Goal: Navigation & Orientation: Find specific page/section

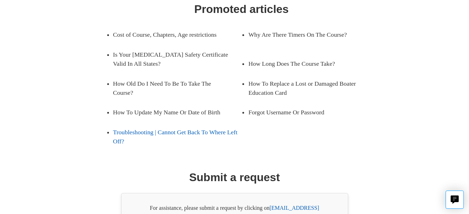
scroll to position [117, 0]
click at [277, 132] on ul "Cost of Course, Chapters, Age restrictions Why Are There Timers On The Course? …" at bounding box center [241, 88] width 285 height 126
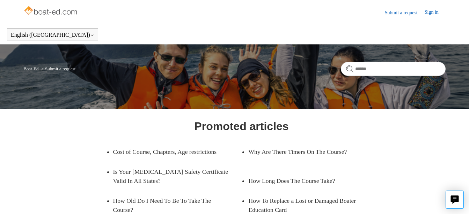
click at [47, 13] on img at bounding box center [51, 11] width 56 height 14
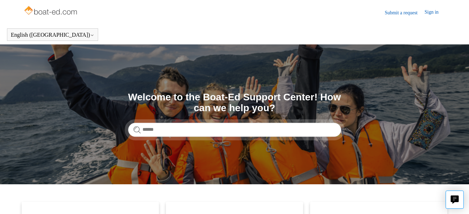
drag, startPoint x: 46, startPoint y: 16, endPoint x: 31, endPoint y: 10, distance: 15.7
click at [31, 10] on img at bounding box center [51, 11] width 56 height 14
click at [429, 15] on link "Sign in" at bounding box center [435, 12] width 21 height 8
click at [431, 12] on span "[DEMOGRAPHIC_DATA]" at bounding box center [409, 12] width 62 height 6
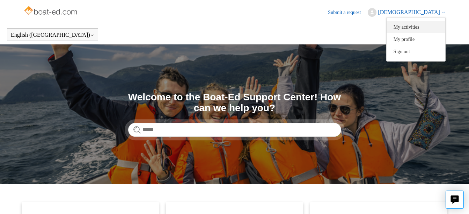
click at [423, 24] on link "My activities" at bounding box center [416, 27] width 59 height 12
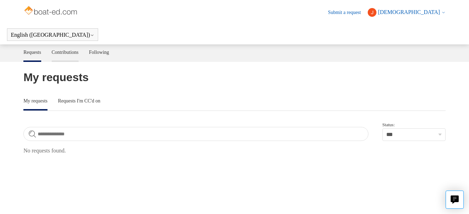
click at [76, 50] on link "Contributions" at bounding box center [65, 51] width 27 height 15
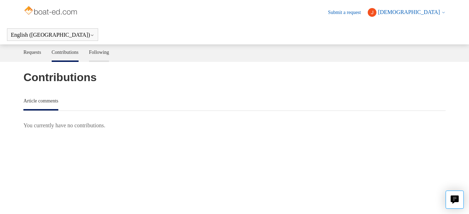
click at [108, 52] on link "Following" at bounding box center [99, 51] width 20 height 15
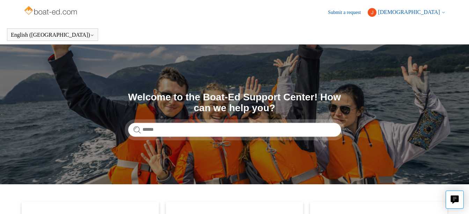
click at [428, 13] on button "[DEMOGRAPHIC_DATA]" at bounding box center [407, 12] width 78 height 9
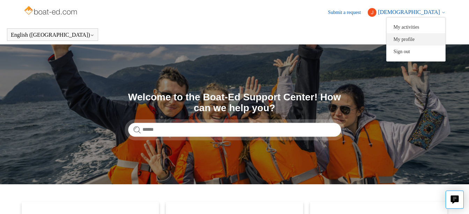
click at [417, 36] on link "My profile" at bounding box center [416, 39] width 59 height 12
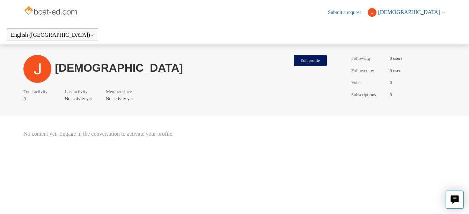
click at [376, 12] on img at bounding box center [372, 12] width 9 height 9
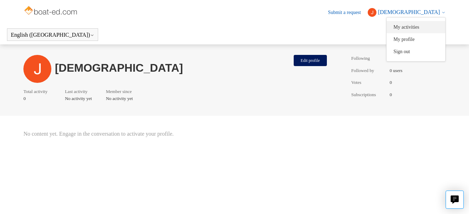
click at [427, 28] on link "My activities" at bounding box center [416, 27] width 59 height 12
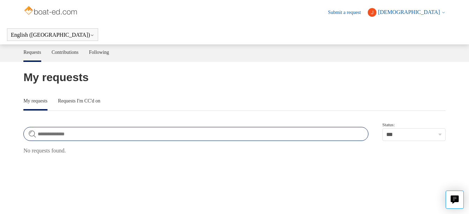
click at [166, 130] on input "Search requests" at bounding box center [195, 134] width 345 height 14
type input "****"
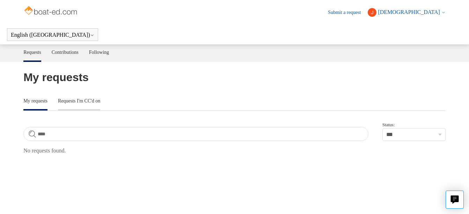
click at [95, 95] on link "Requests I'm CC'd on" at bounding box center [79, 100] width 42 height 15
click at [63, 47] on link "Contributions" at bounding box center [65, 51] width 27 height 15
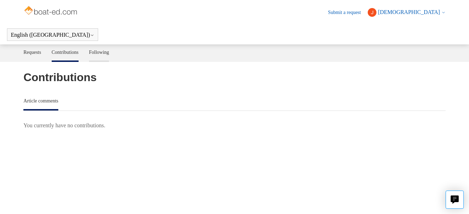
click at [109, 55] on link "Following" at bounding box center [99, 51] width 20 height 15
